Goal: Transaction & Acquisition: Purchase product/service

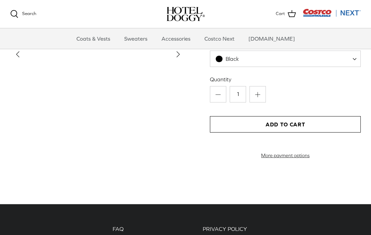
scroll to position [806, 0]
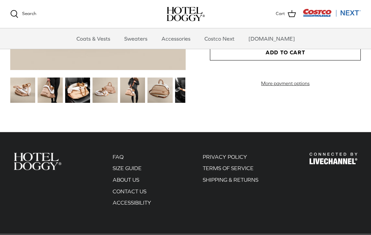
click at [81, 90] on img at bounding box center [77, 90] width 25 height 25
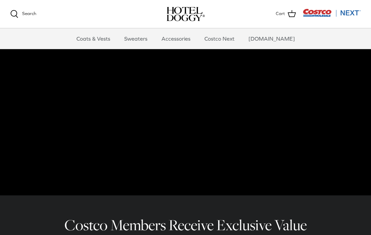
scroll to position [31, 0]
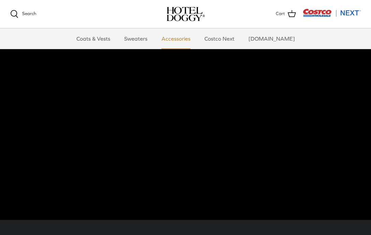
click at [184, 43] on link "Accessories" at bounding box center [175, 38] width 41 height 20
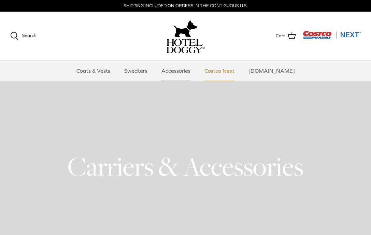
click at [217, 74] on link "Costco Next" at bounding box center [220, 70] width 42 height 20
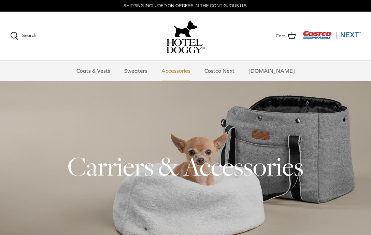
click at [175, 73] on link "Accessories" at bounding box center [175, 70] width 41 height 20
click at [132, 77] on link "Sweaters" at bounding box center [136, 70] width 36 height 20
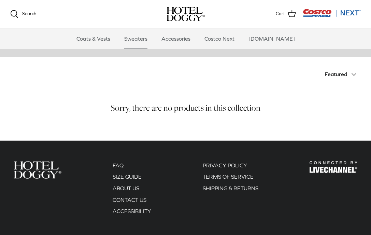
scroll to position [130, 0]
